Goal: Task Accomplishment & Management: Use online tool/utility

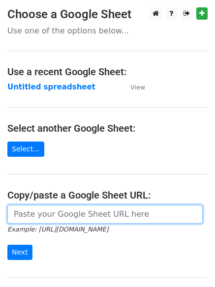
click at [21, 222] on input "url" at bounding box center [104, 214] width 195 height 19
paste input "https://docs.google.com/spreadsheets/d/1Hq0aiBuMlY_2WXI9KAtk0xxBBicx57CTI14DDFA…"
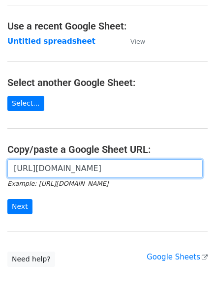
scroll to position [49, 0]
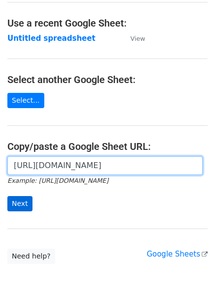
type input "https://docs.google.com/spreadsheets/d/1Hq0aiBuMlY_2WXI9KAtk0xxBBicx57CTI14DDFA…"
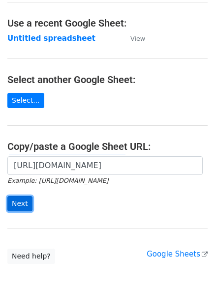
click at [28, 199] on input "Next" at bounding box center [19, 203] width 25 height 15
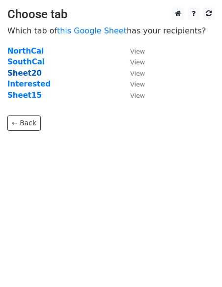
click at [31, 69] on strong "Sheet20" at bounding box center [24, 73] width 34 height 9
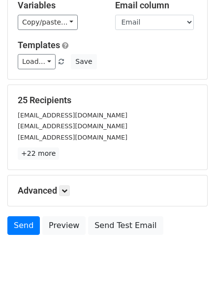
scroll to position [95, 0]
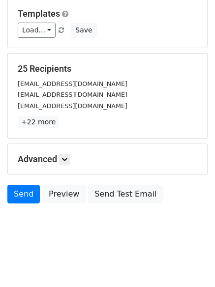
drag, startPoint x: 204, startPoint y: 201, endPoint x: 205, endPoint y: 197, distance: 5.0
click at [205, 197] on div "Send Preview Send Test Email" at bounding box center [107, 197] width 215 height 24
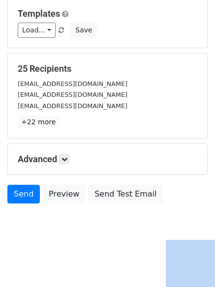
click at [205, 197] on div "Send Preview Send Test Email" at bounding box center [107, 197] width 215 height 24
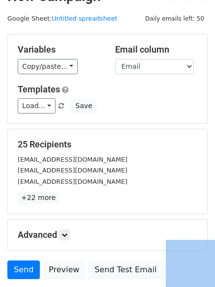
scroll to position [0, 0]
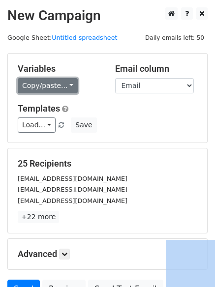
click at [33, 87] on link "Copy/paste..." at bounding box center [48, 85] width 60 height 15
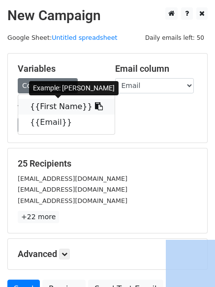
click at [36, 105] on link "{{First Name}}" at bounding box center [66, 107] width 96 height 16
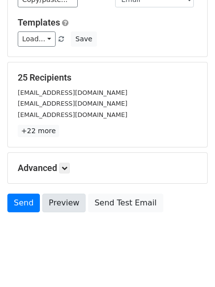
scroll to position [95, 0]
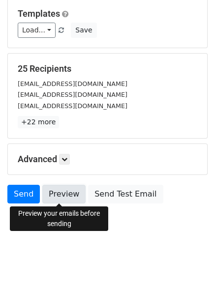
click at [59, 191] on link "Preview" at bounding box center [63, 194] width 43 height 19
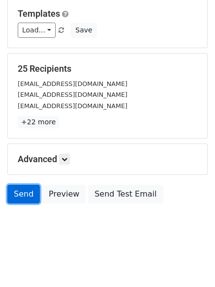
click at [19, 197] on link "Send" at bounding box center [23, 194] width 32 height 19
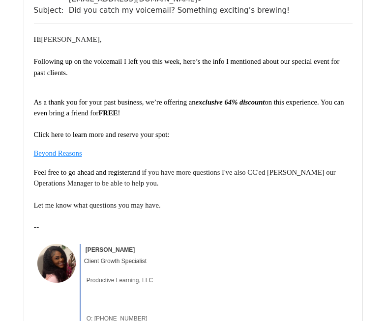
scroll to position [190, 0]
